Goal: Information Seeking & Learning: Learn about a topic

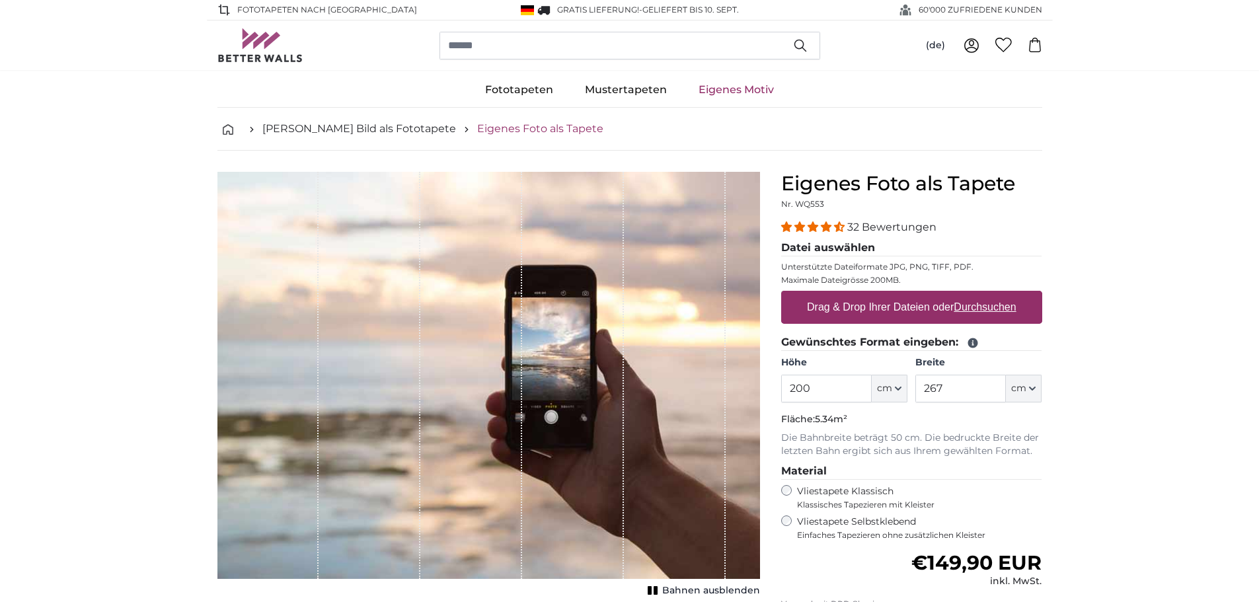
click at [495, 125] on link "Eigenes Foto als Tapete" at bounding box center [540, 129] width 126 height 16
click at [307, 123] on link "[PERSON_NAME] Bild als Fototapete" at bounding box center [359, 129] width 194 height 16
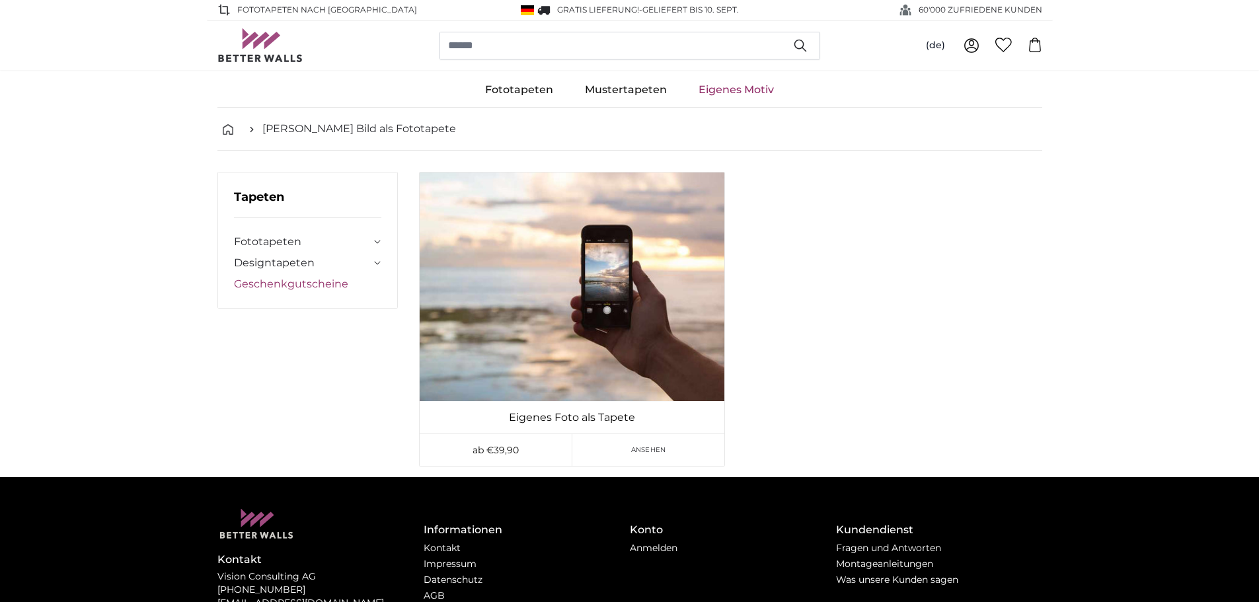
click at [278, 278] on link "Geschenkgutscheine" at bounding box center [308, 284] width 148 height 16
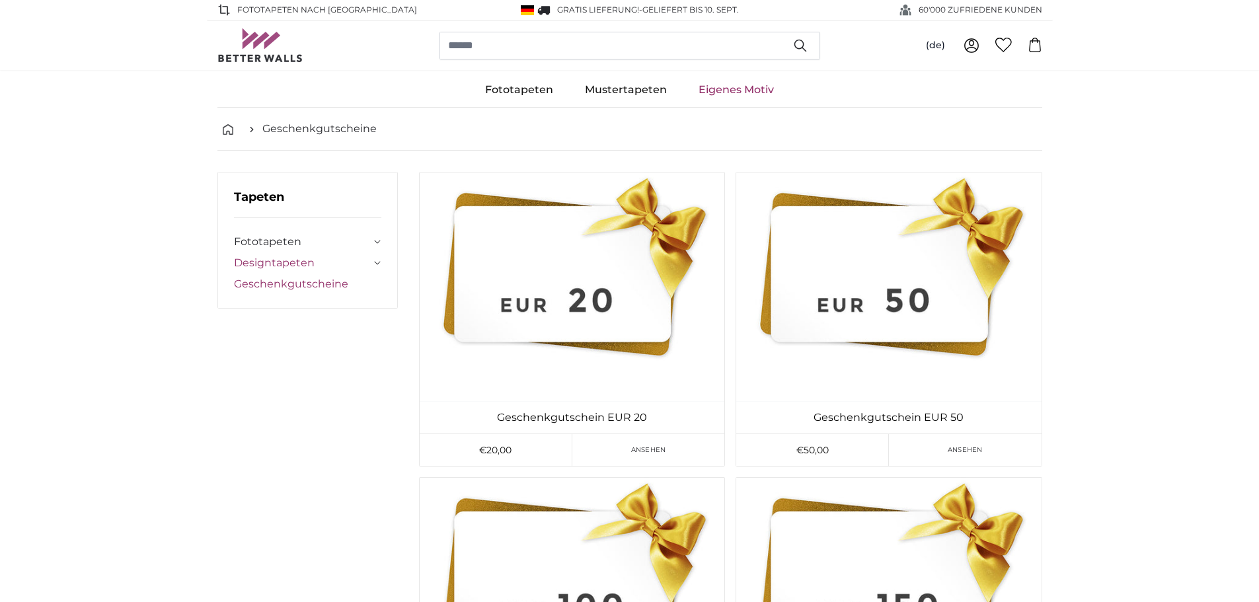
click at [243, 259] on link "Designtapeten" at bounding box center [303, 263] width 138 height 16
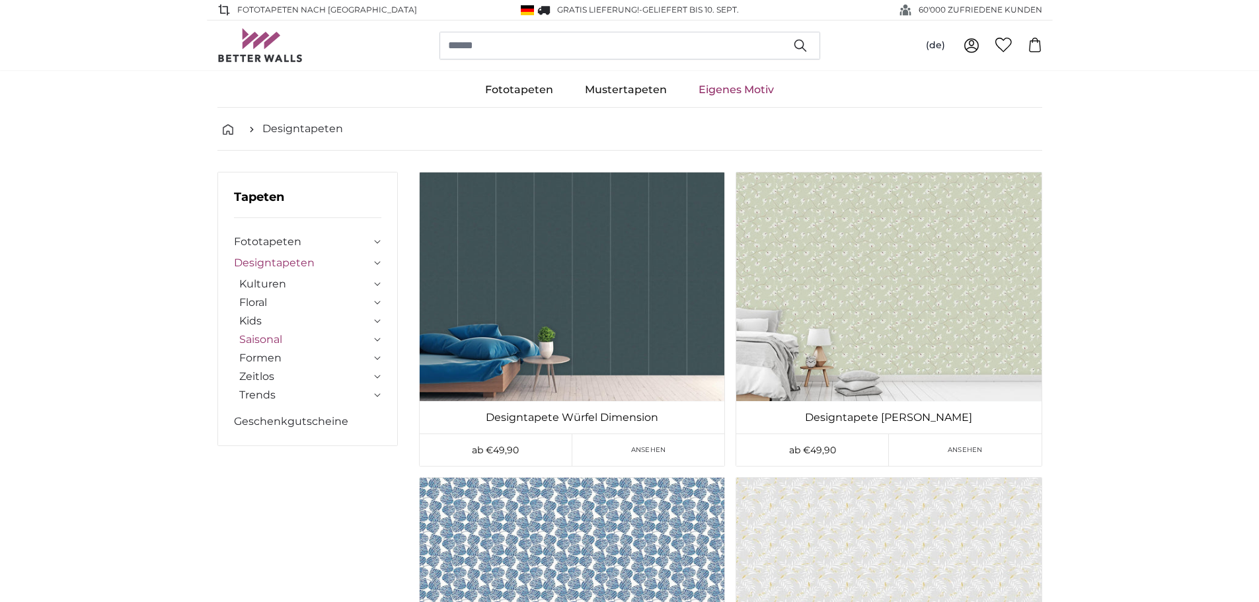
click at [293, 339] on link "Saisonal" at bounding box center [305, 340] width 132 height 16
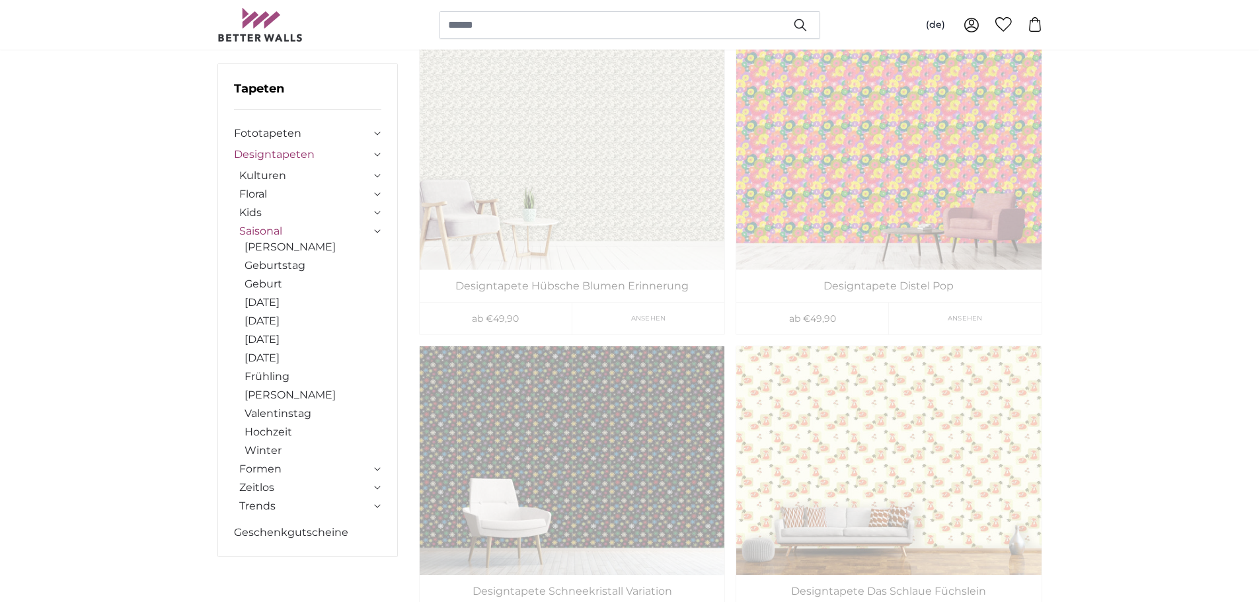
scroll to position [132, 0]
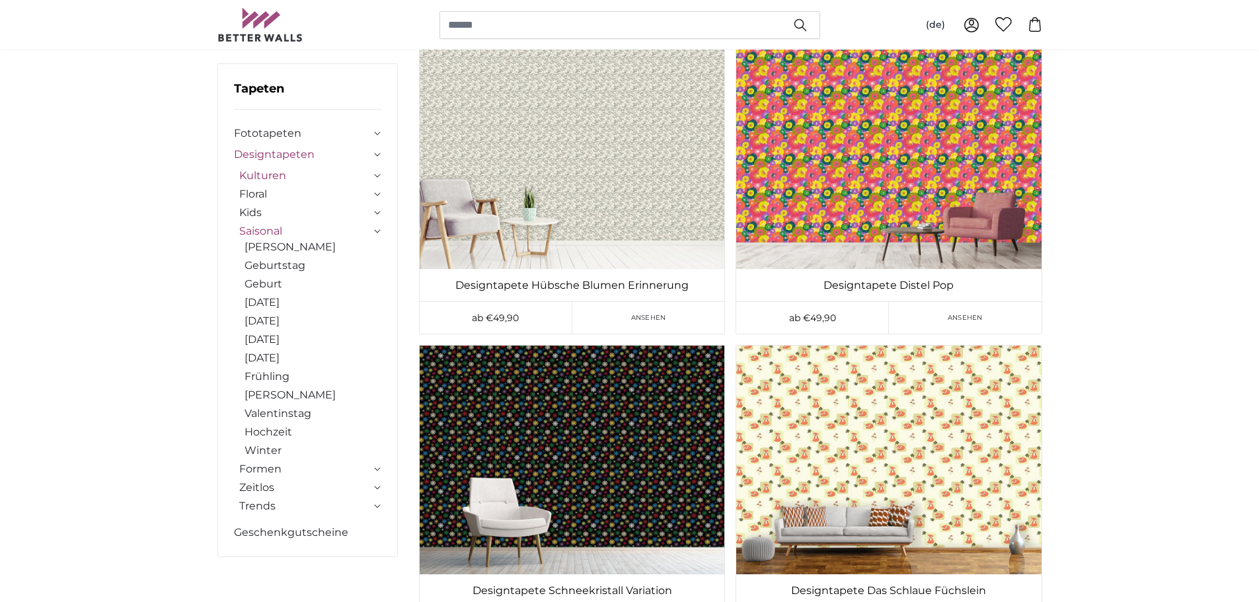
click at [272, 174] on link "Kulturen" at bounding box center [305, 176] width 132 height 16
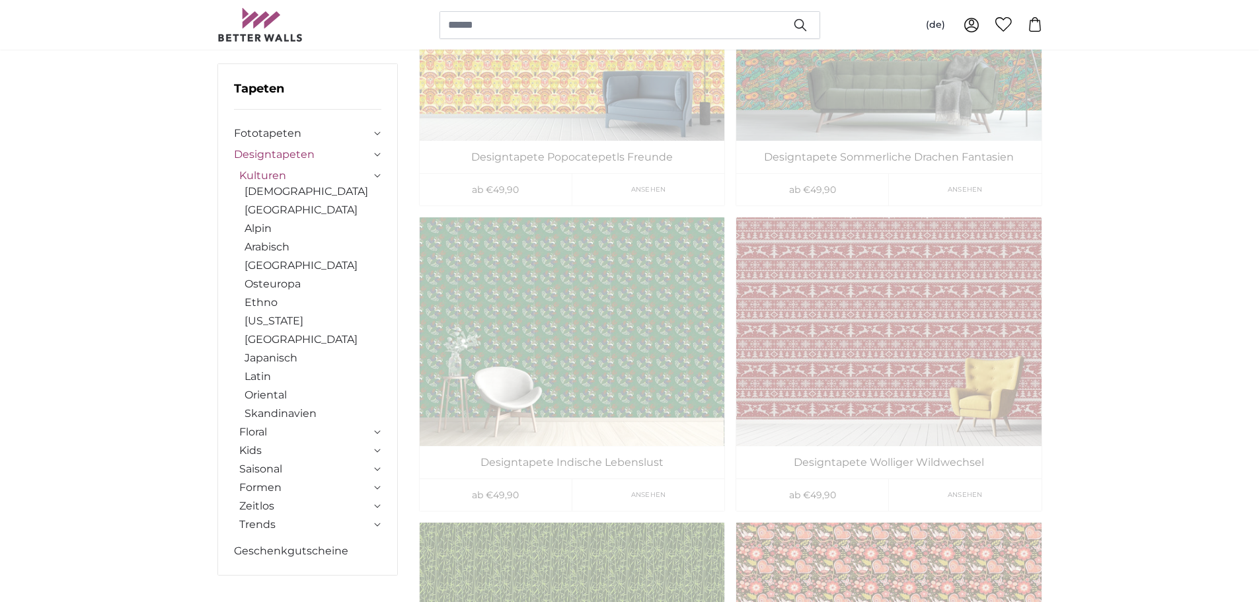
scroll to position [264, 0]
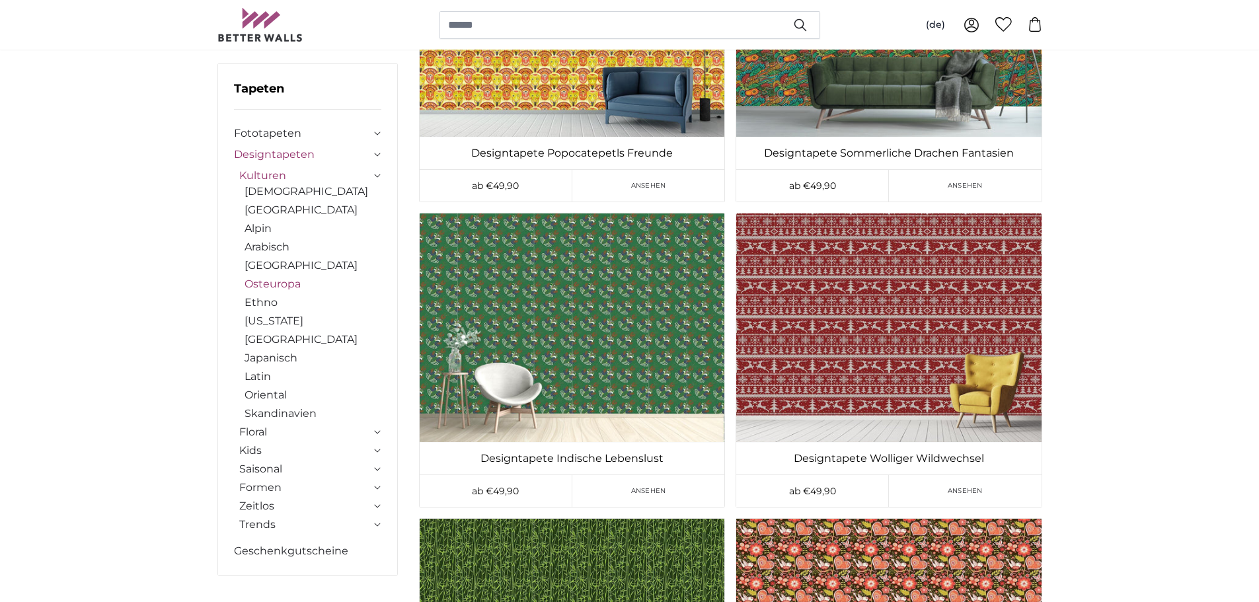
click at [292, 285] on link "Osteuropa" at bounding box center [314, 284] width 138 height 16
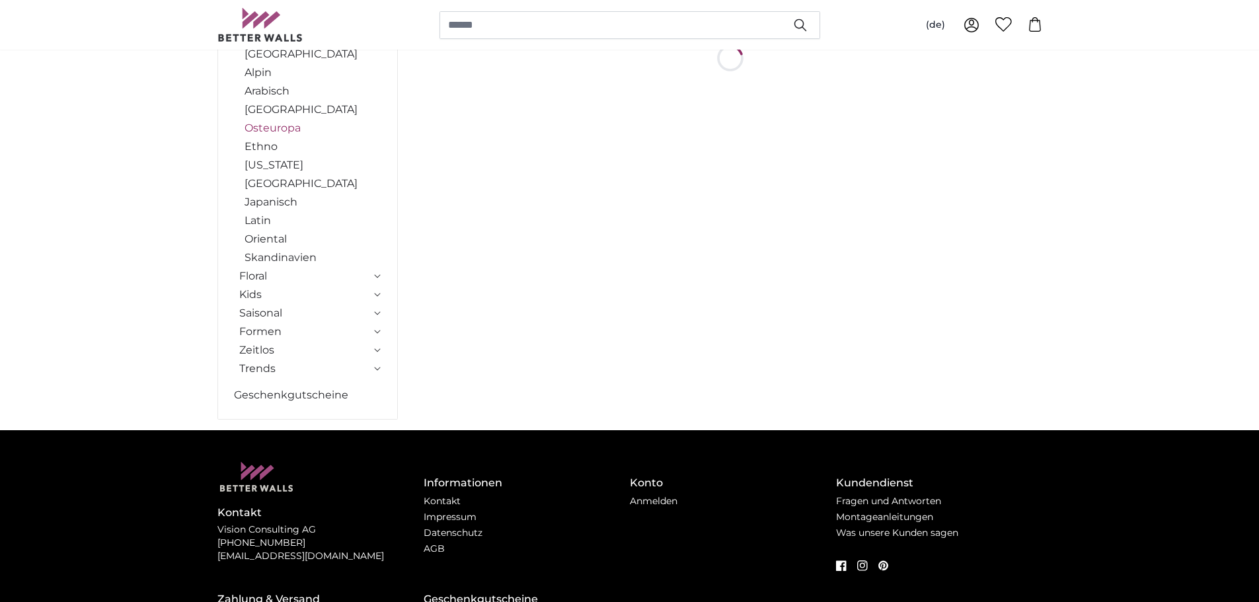
scroll to position [0, 0]
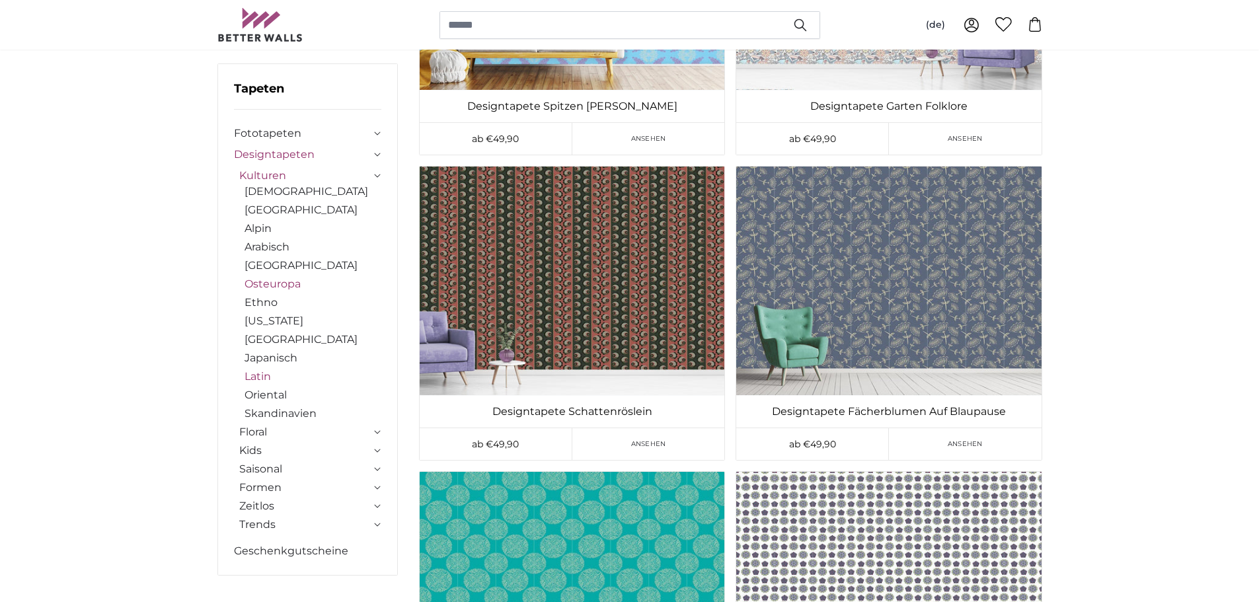
scroll to position [331, 0]
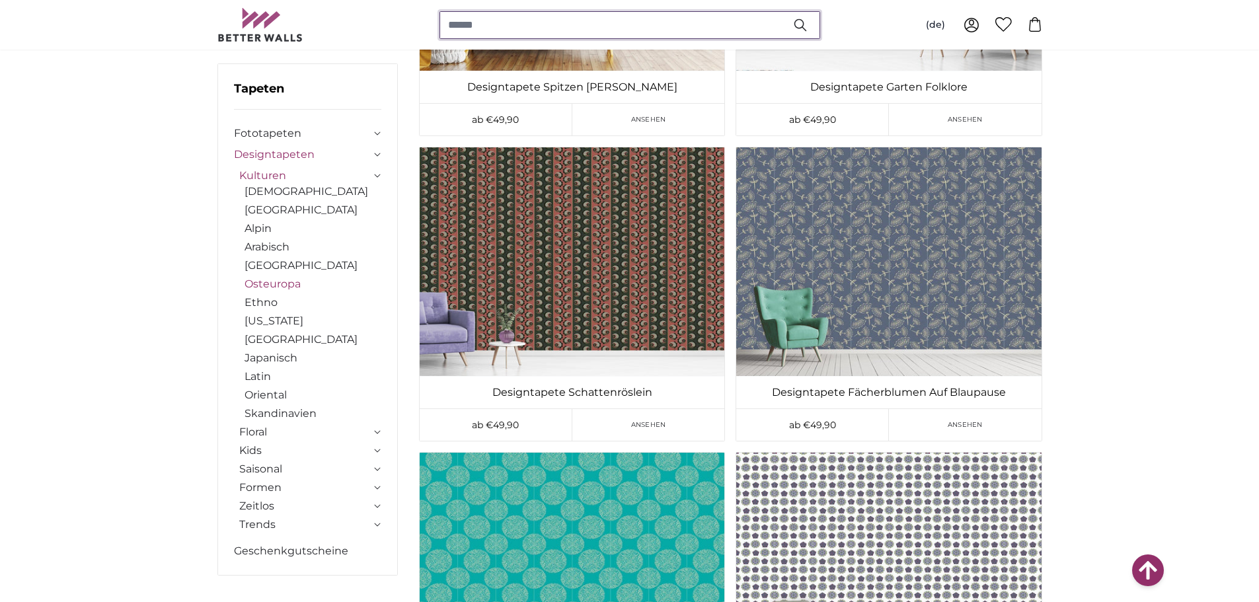
click at [522, 15] on input "search" at bounding box center [630, 25] width 381 height 28
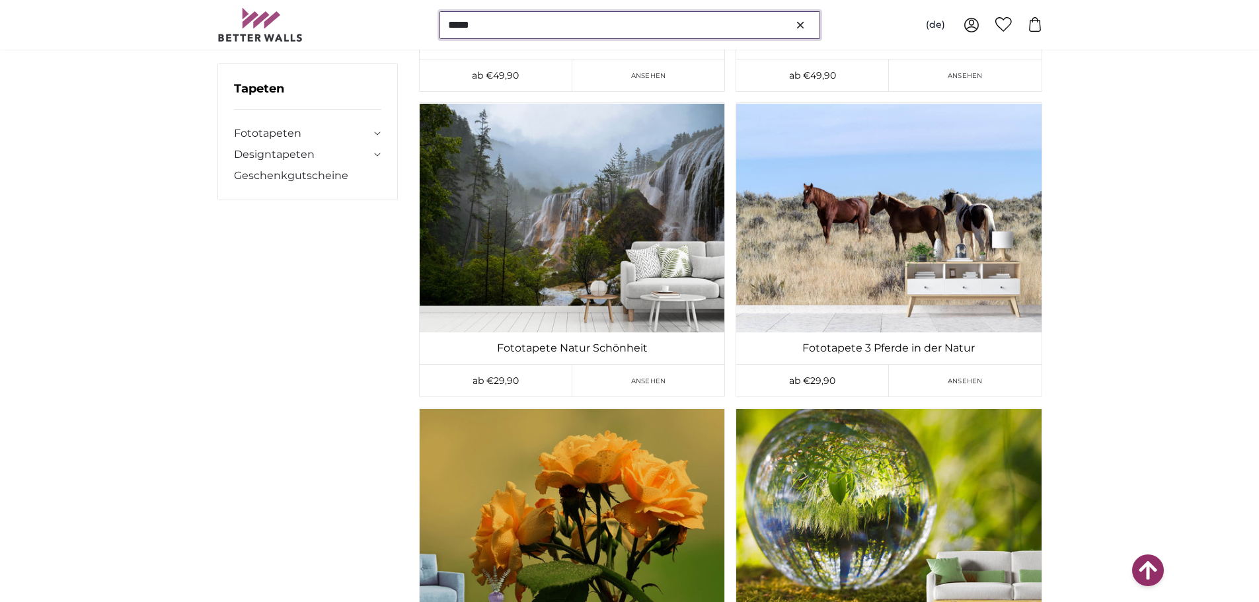
scroll to position [3768, 0]
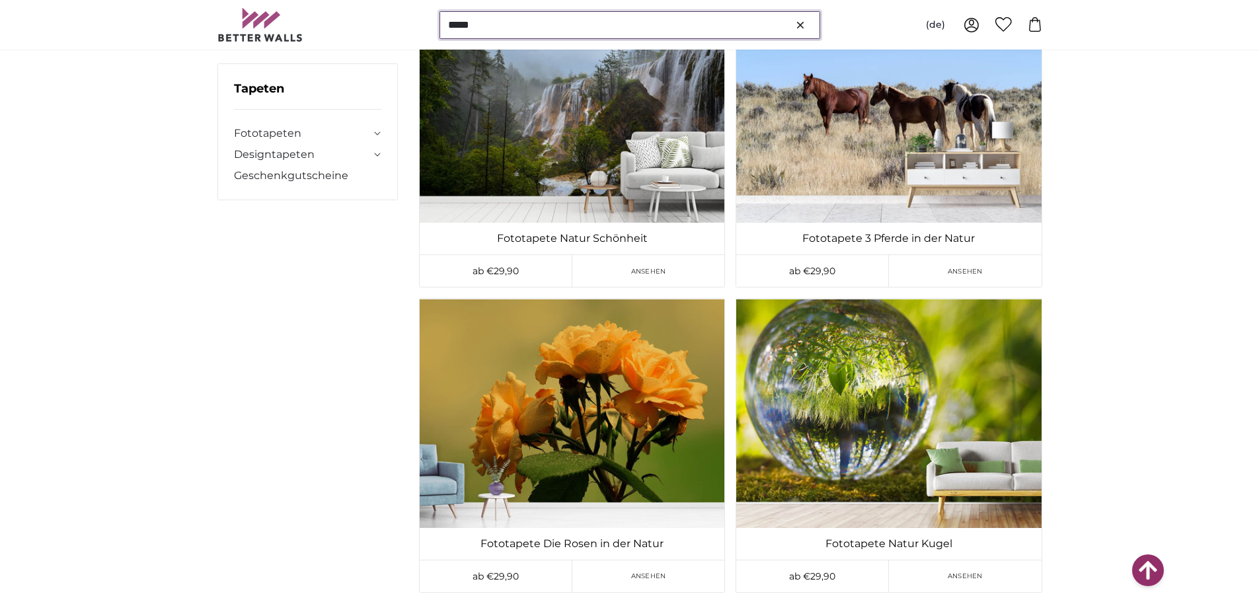
type input "*****"
